Goal: Find specific page/section: Find specific page/section

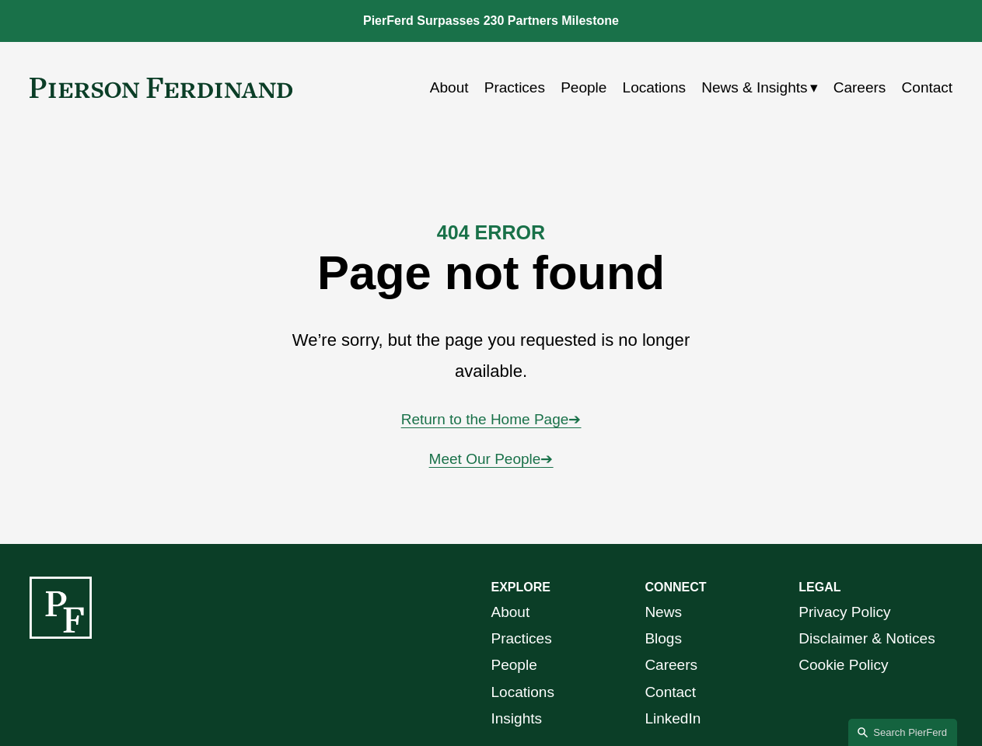
click at [903, 732] on link "Search this site" at bounding box center [902, 732] width 109 height 27
